Goal: Task Accomplishment & Management: Manage account settings

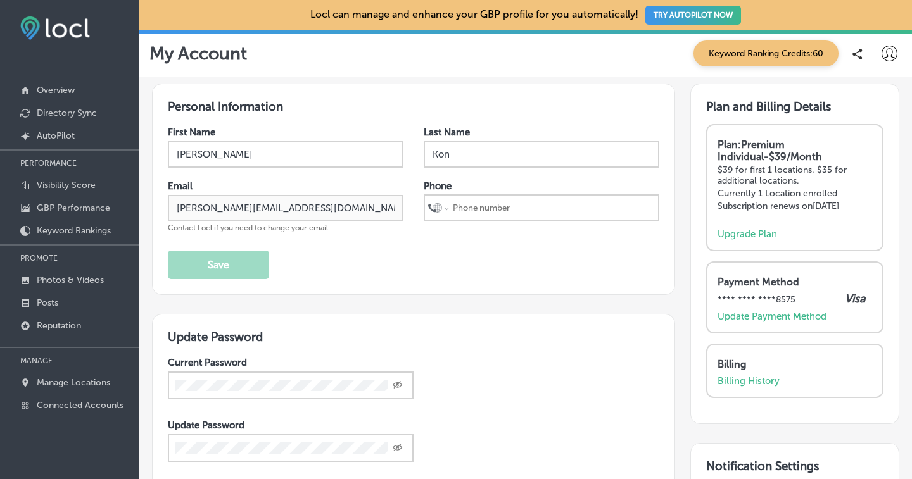
click at [322, 53] on div "My Account Keyword Ranking Credits: 60" at bounding box center [525, 54] width 752 height 26
click at [53, 93] on p "Overview" at bounding box center [56, 90] width 38 height 11
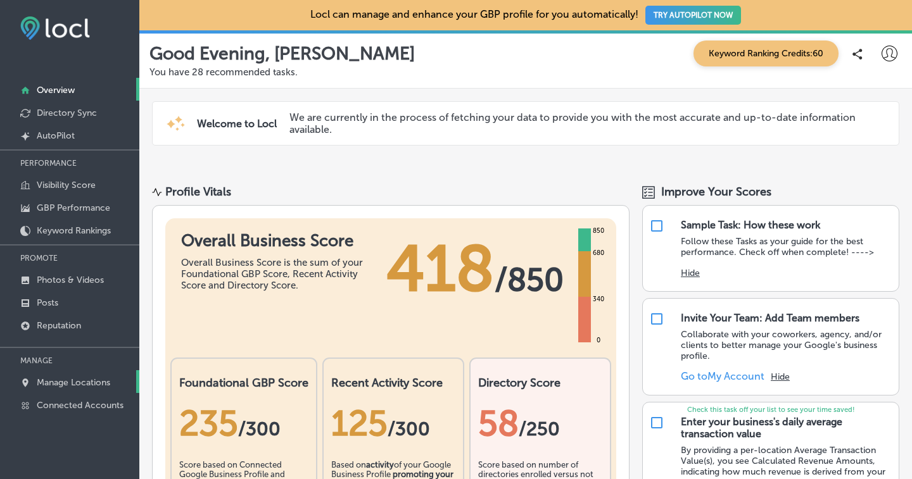
click at [92, 378] on p "Manage Locations" at bounding box center [73, 383] width 73 height 11
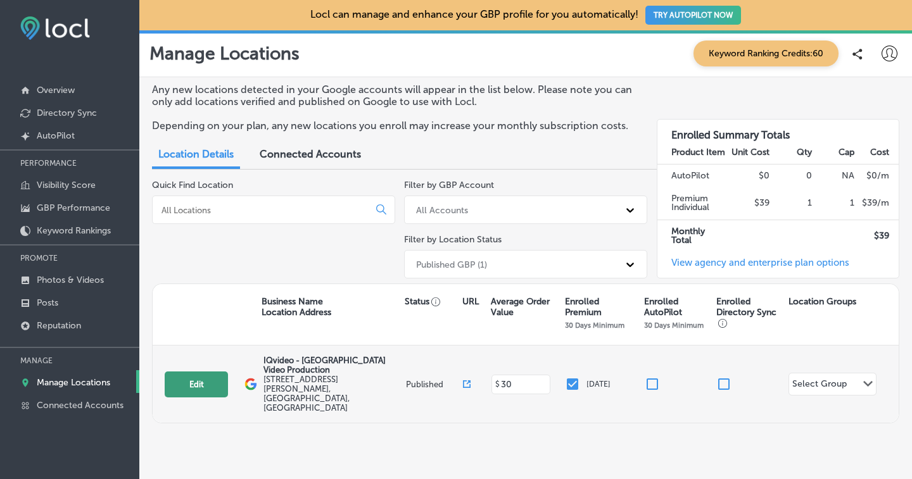
click at [206, 372] on button "Edit" at bounding box center [196, 385] width 63 height 26
select select "US"
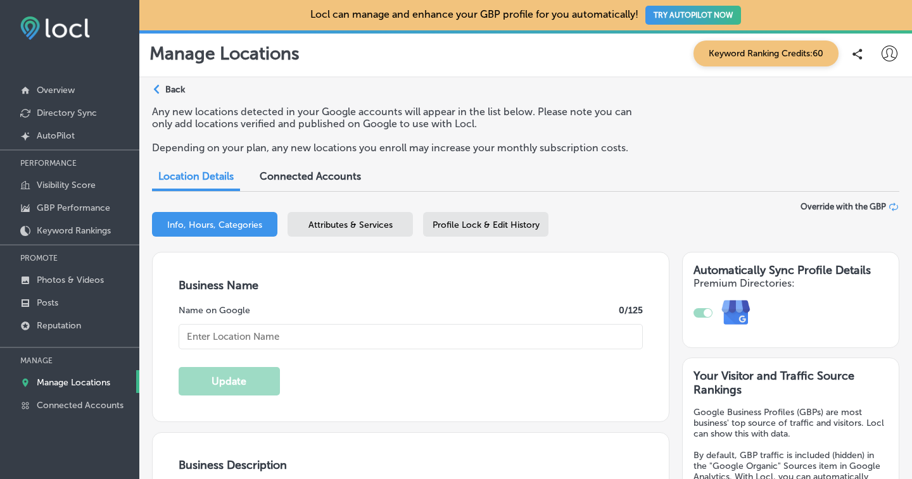
type input "IQvideo - [GEOGRAPHIC_DATA] Video Production"
type input "[PHONE_NUMBER]"
type input "[URL][DOMAIN_NAME]"
type input "30"
type textarea "IQvideo offers full-service corporate video production in the [GEOGRAPHIC_DATA]…"
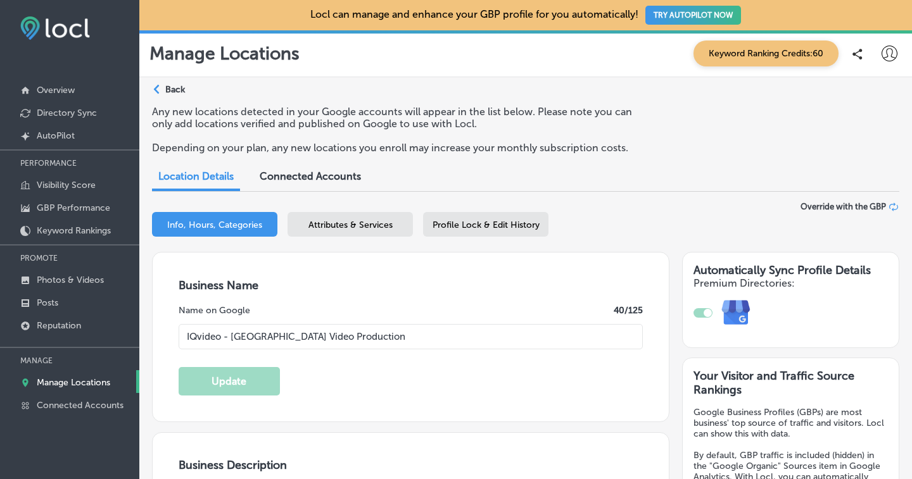
type input "[STREET_ADDRESS][PERSON_NAME]"
type input "[GEOGRAPHIC_DATA]"
type input "94104"
type input "US"
click at [469, 222] on span "Profile Lock & Edit History" at bounding box center [486, 225] width 107 height 11
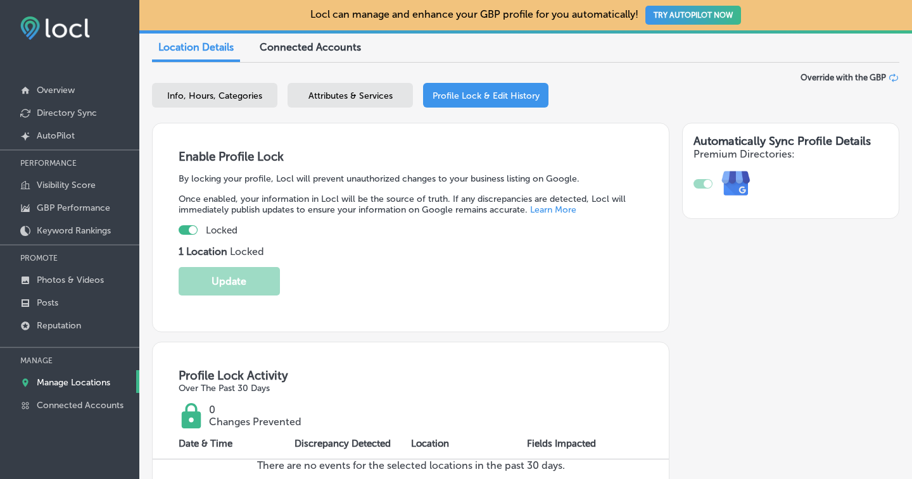
scroll to position [129, 0]
click at [182, 225] on div at bounding box center [188, 230] width 19 height 10
checkbox input "false"
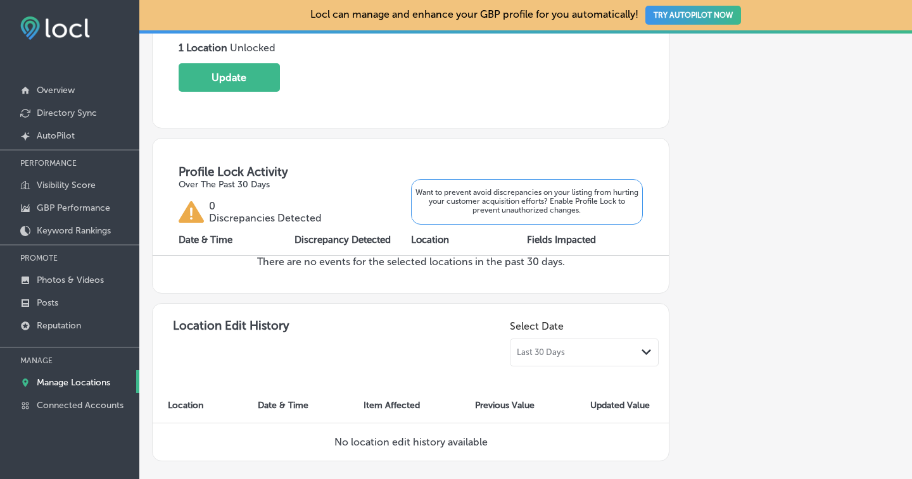
scroll to position [270, 0]
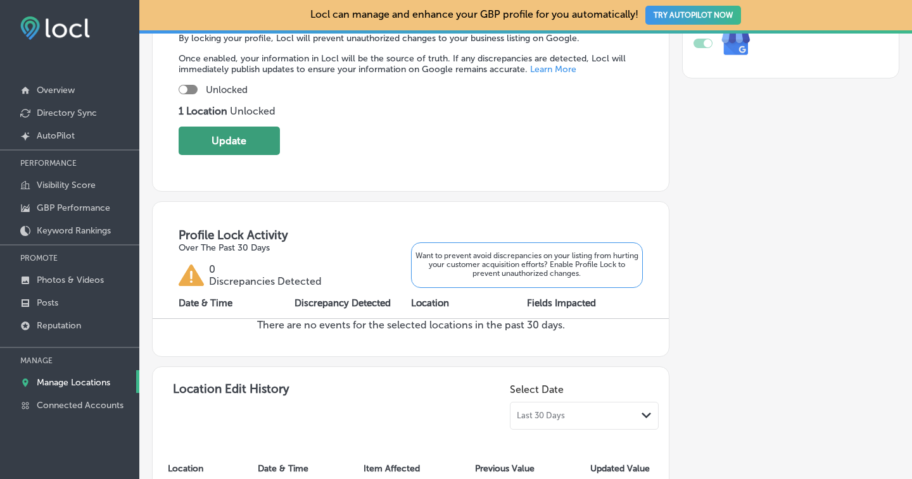
click at [232, 146] on button "Update" at bounding box center [229, 141] width 101 height 29
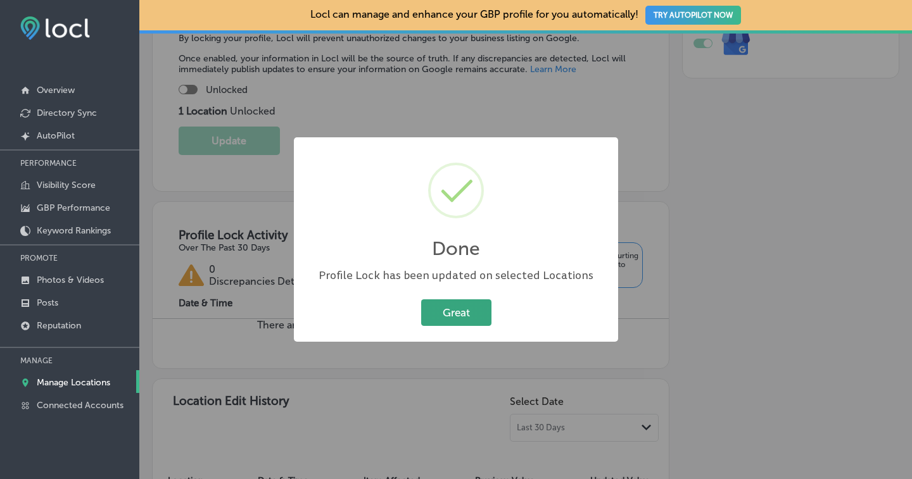
click at [475, 313] on button "Great" at bounding box center [456, 313] width 70 height 26
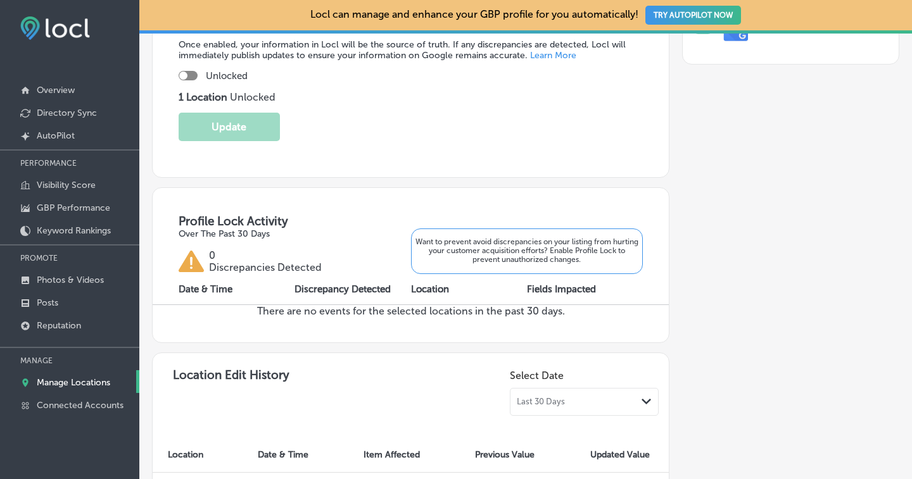
scroll to position [0, 0]
